Goal: Task Accomplishment & Management: Use online tool/utility

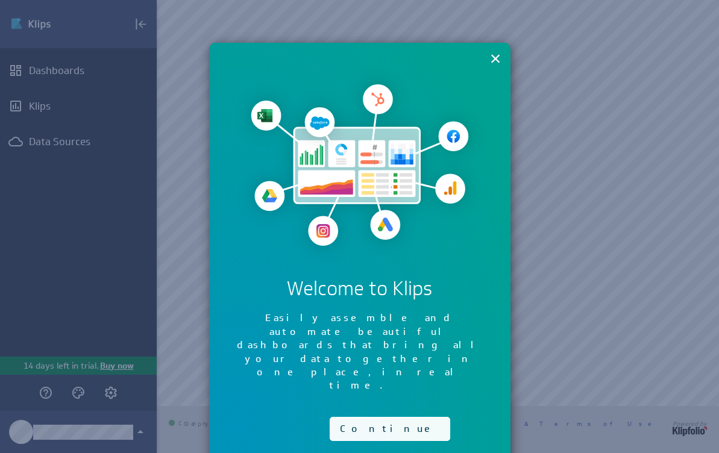
click at [373, 417] on button "Continue" at bounding box center [390, 429] width 121 height 24
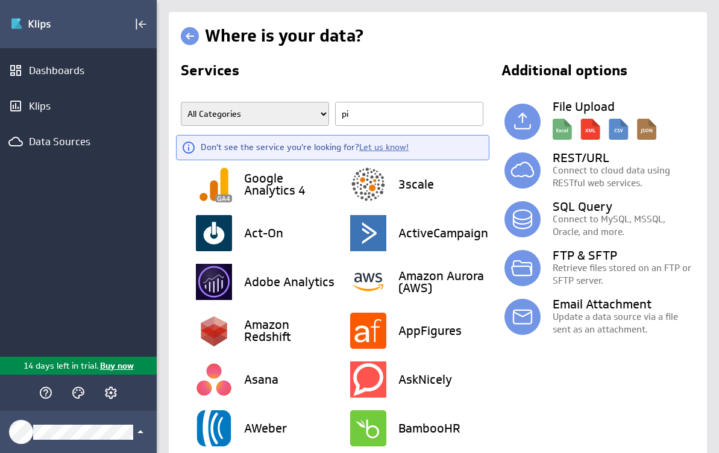
type input "pip"
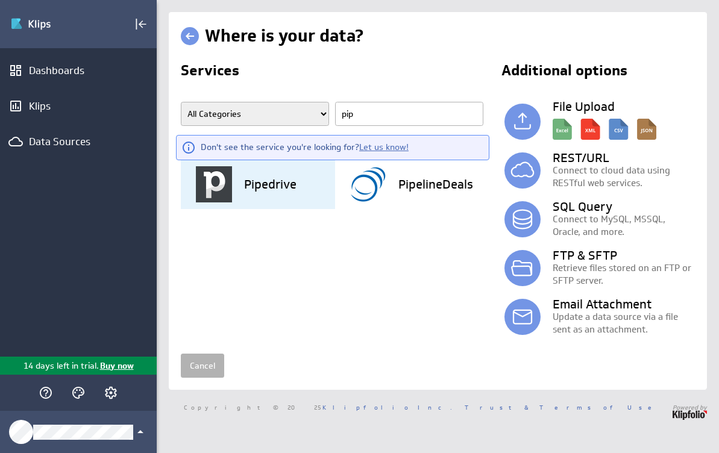
click at [250, 186] on h3 "Pipedrive" at bounding box center [270, 184] width 52 height 12
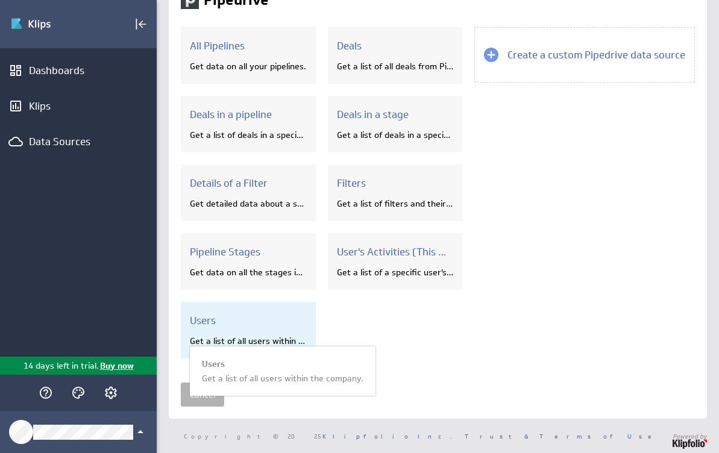
scroll to position [72, 0]
click at [244, 325] on h3 "Users" at bounding box center [248, 321] width 117 height 13
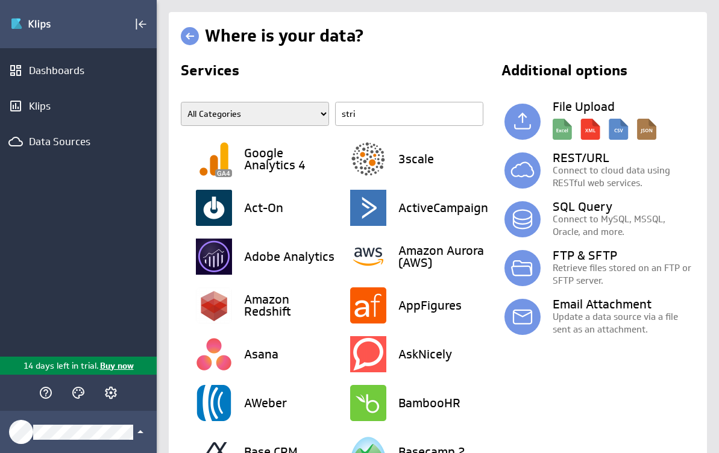
type input "strip"
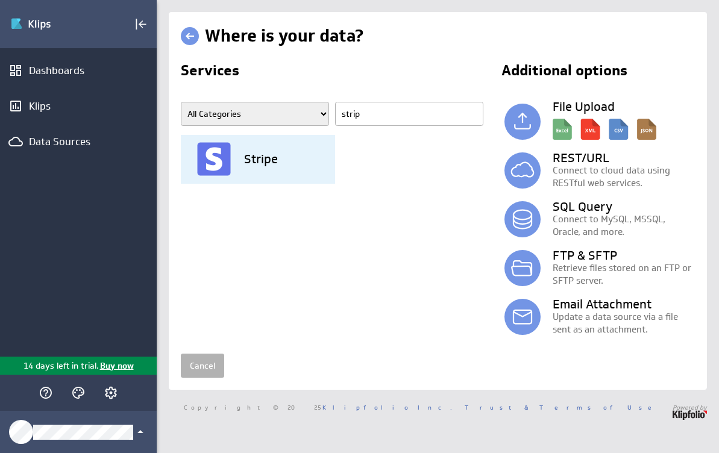
click at [267, 169] on div "Stripe" at bounding box center [265, 159] width 139 height 49
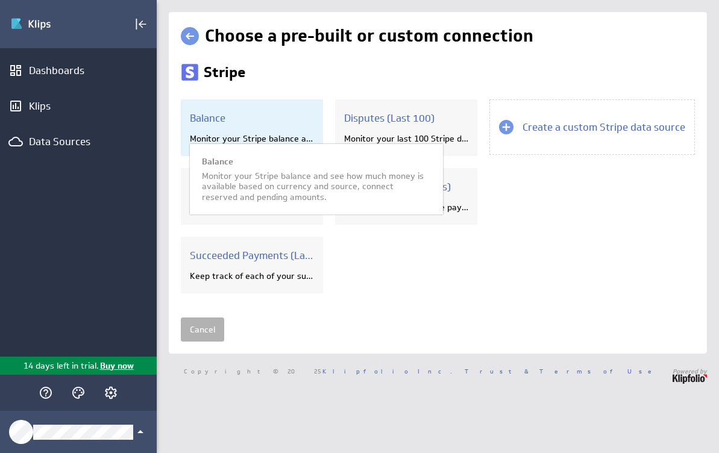
click at [226, 126] on div "Balance Monitor your Stripe balance and see how much money is available based o…" at bounding box center [252, 127] width 142 height 57
